Goal: Task Accomplishment & Management: Use online tool/utility

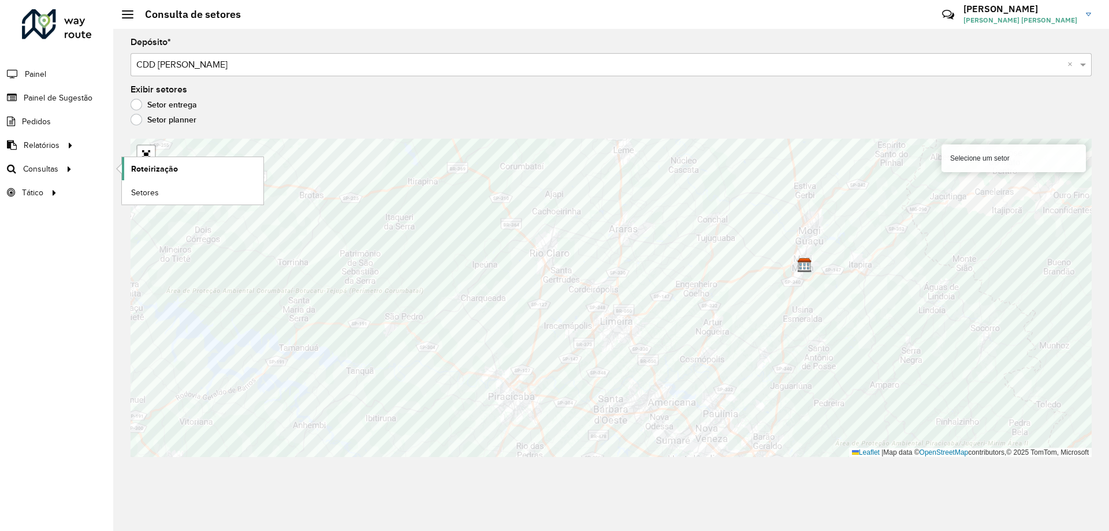
click at [132, 167] on span "Roteirização" at bounding box center [154, 169] width 47 height 12
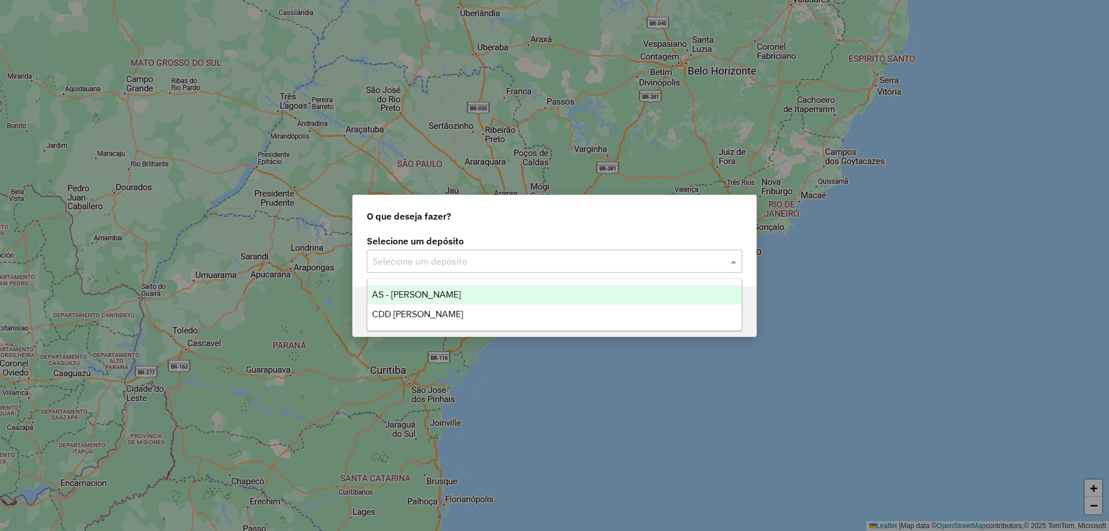
click at [375, 255] on input "text" at bounding box center [542, 262] width 341 height 14
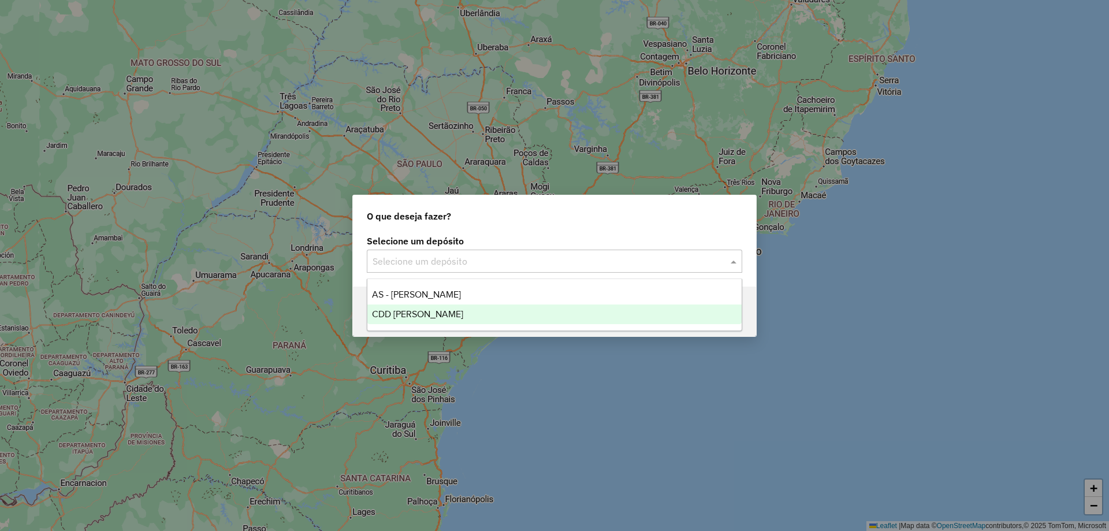
click at [390, 308] on div "CDD [PERSON_NAME]" at bounding box center [554, 314] width 374 height 20
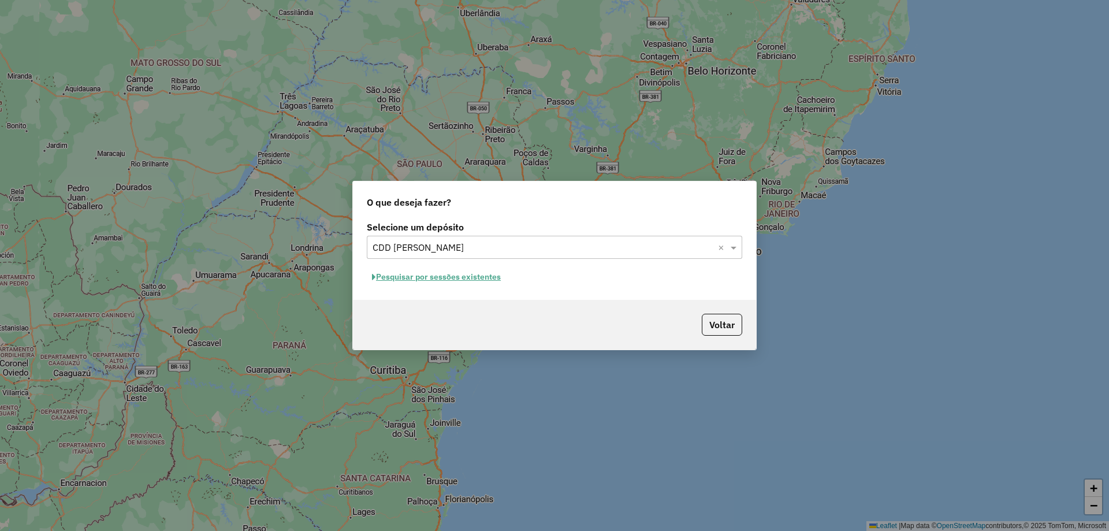
click at [423, 275] on button "Pesquisar por sessões existentes" at bounding box center [436, 277] width 139 height 18
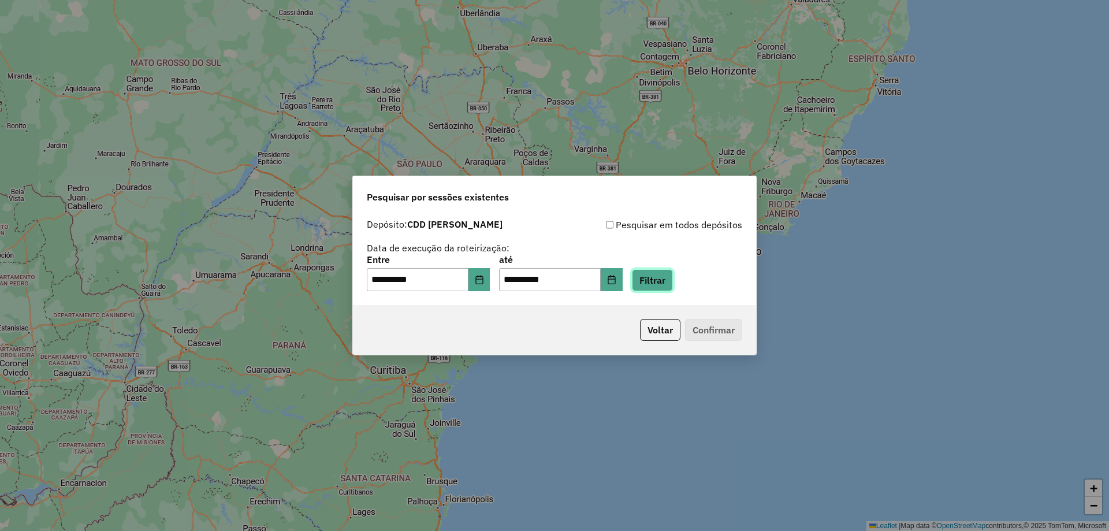
click at [673, 286] on button "Filtrar" at bounding box center [652, 280] width 41 height 22
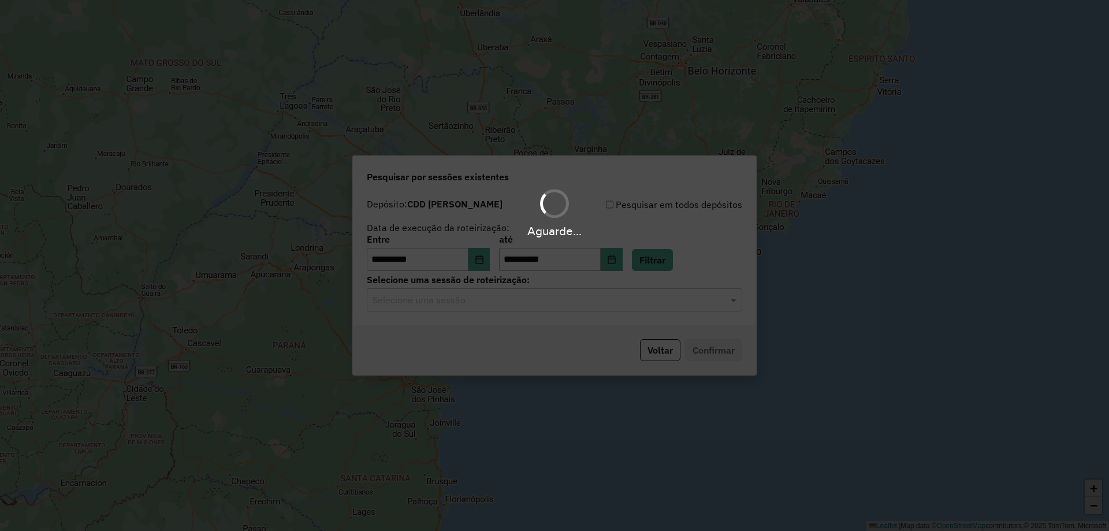
click at [566, 305] on hb-app "**********" at bounding box center [554, 265] width 1109 height 531
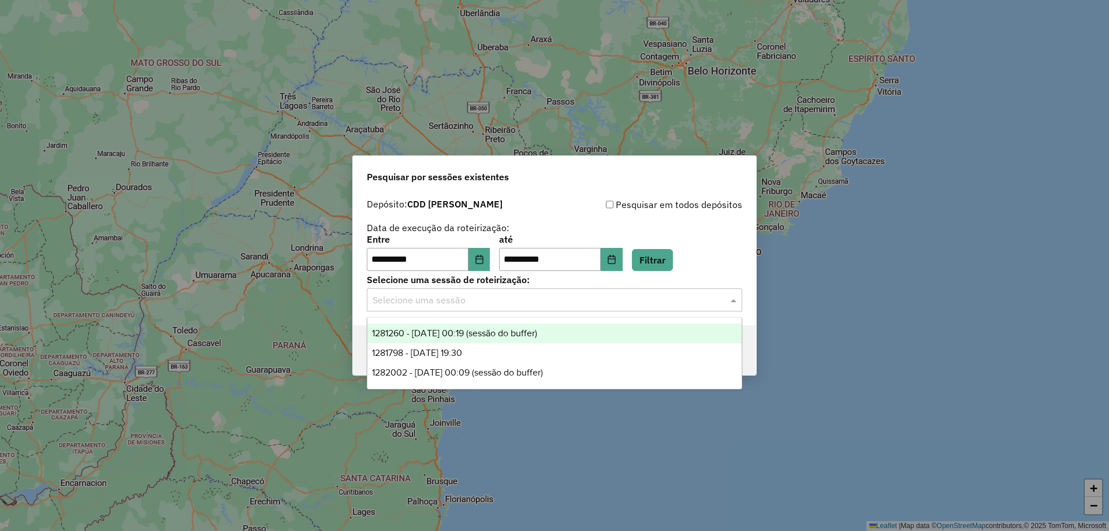
click at [514, 308] on div "Selecione uma sessão" at bounding box center [554, 299] width 375 height 23
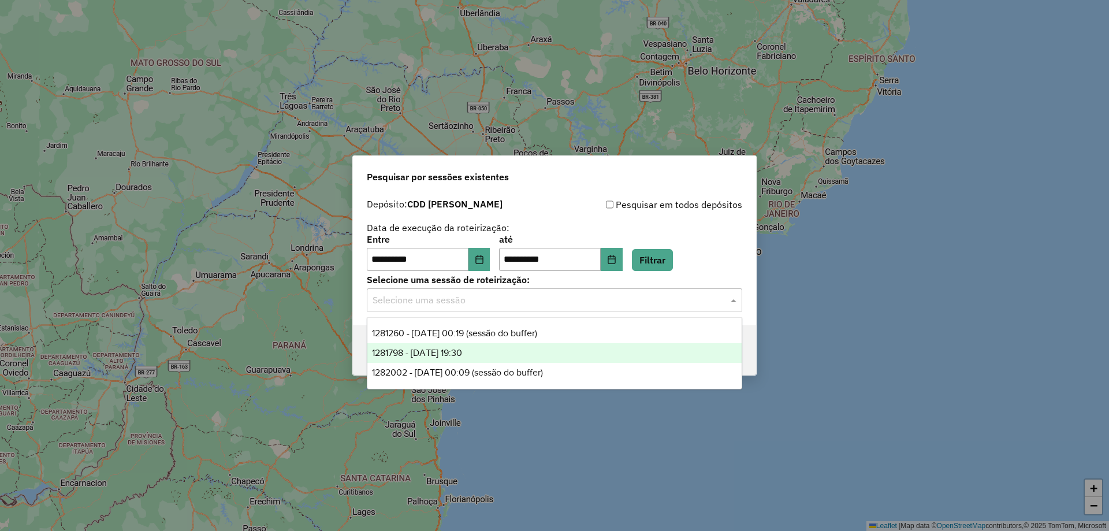
click at [478, 357] on div "1281798 - 24/09/2025 19:30" at bounding box center [554, 353] width 374 height 20
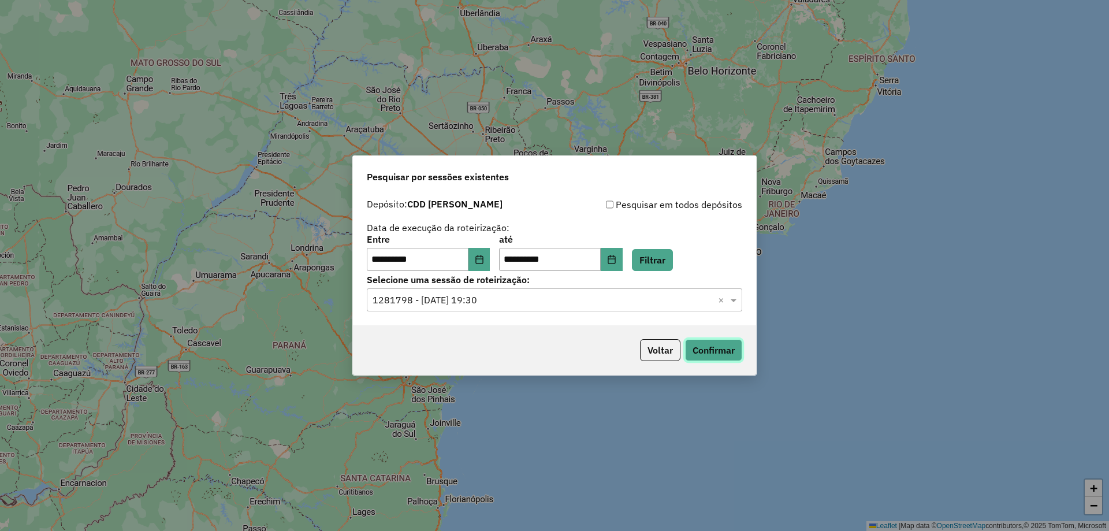
click at [722, 348] on button "Confirmar" at bounding box center [713, 350] width 57 height 22
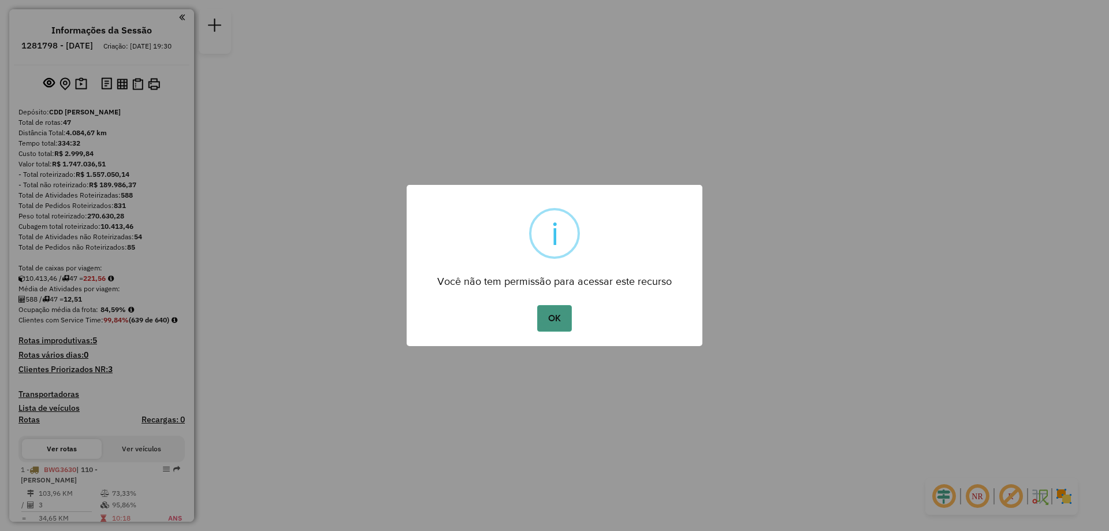
click at [559, 327] on button "OK" at bounding box center [554, 318] width 34 height 27
